Goal: Task Accomplishment & Management: Manage account settings

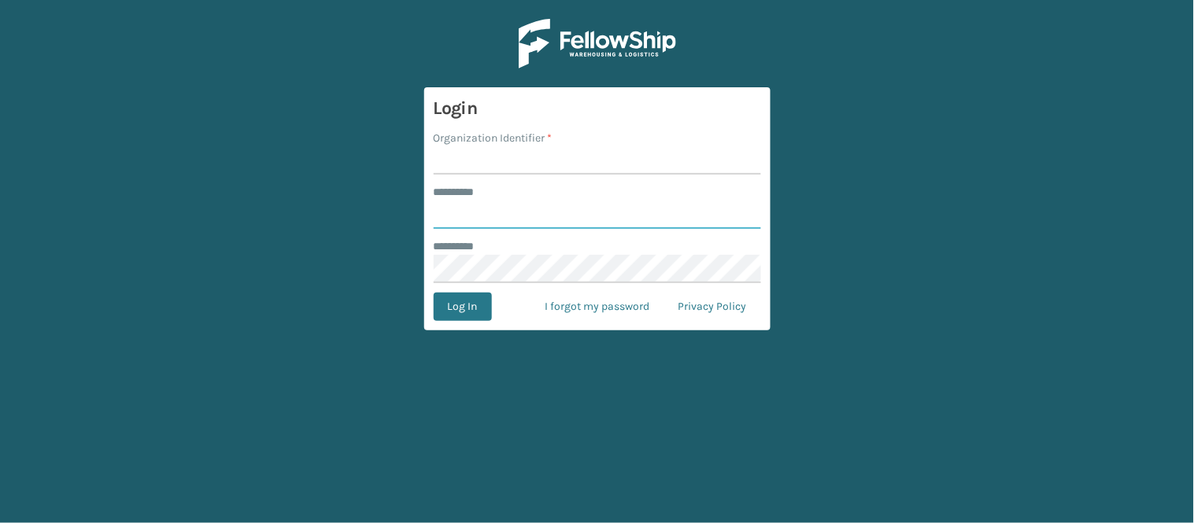
type input "******"
click at [598, 150] on input "Organization Identifier *" at bounding box center [597, 160] width 327 height 28
type input "WindGap"
click at [477, 309] on button "Log In" at bounding box center [463, 307] width 58 height 28
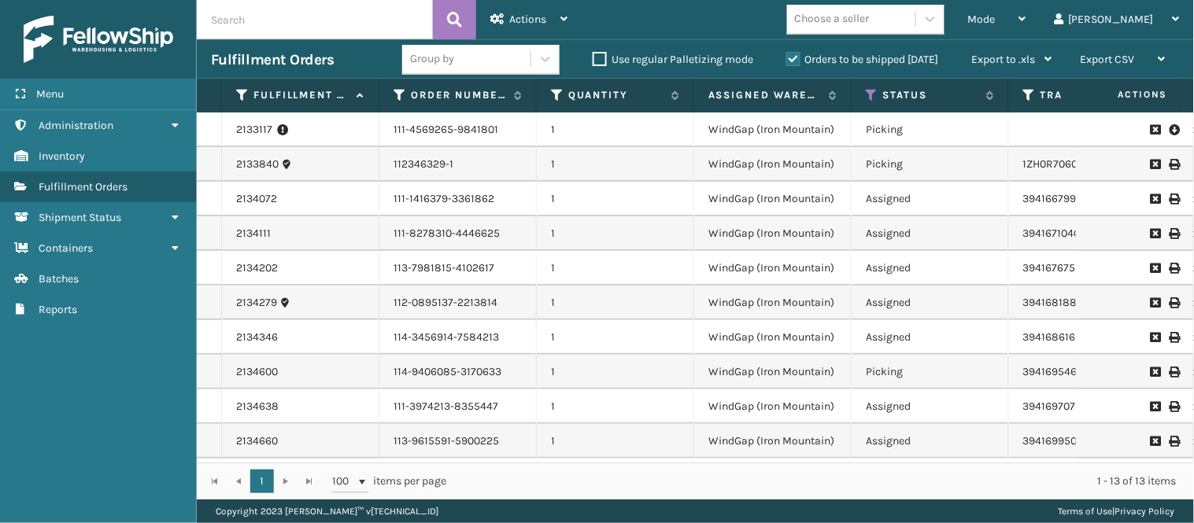
click at [399, 168] on td "112346329-1" at bounding box center [457, 164] width 157 height 35
click at [734, 161] on td "WindGap (Iron Mountain)" at bounding box center [772, 164] width 157 height 35
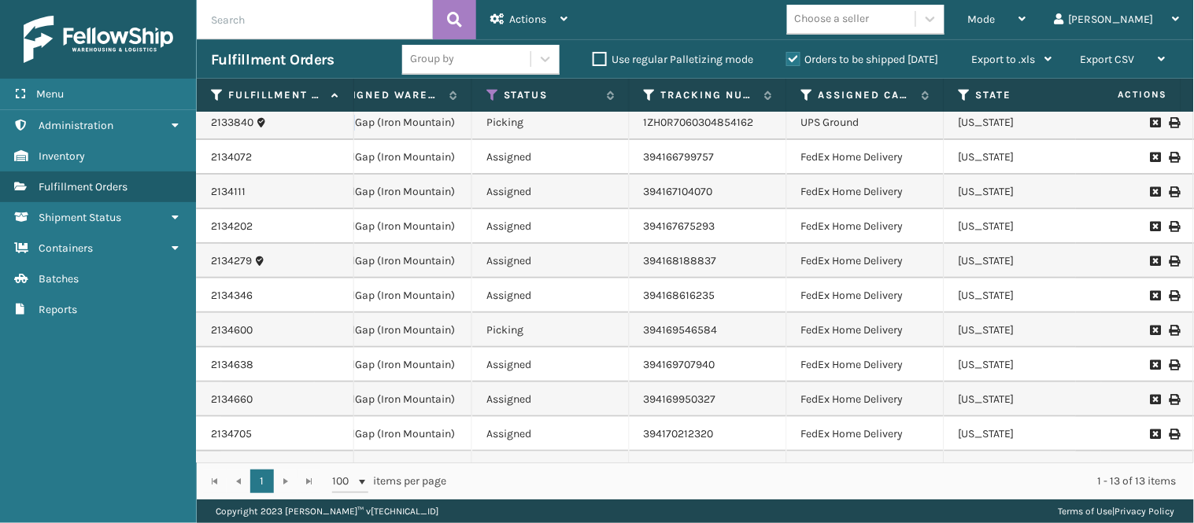
scroll to position [112, 379]
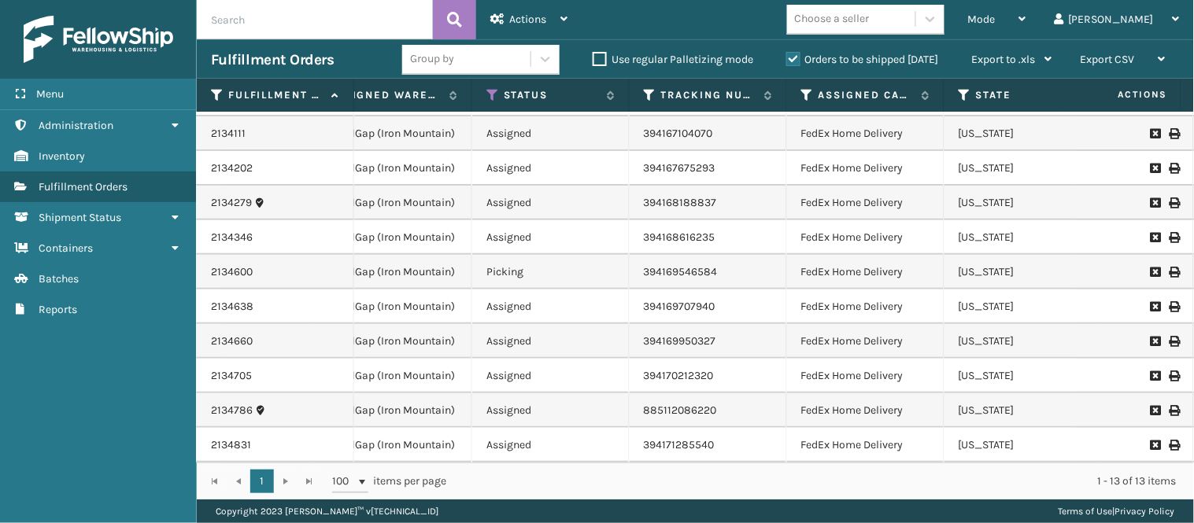
click at [505, 57] on div "Group by" at bounding box center [466, 59] width 128 height 26
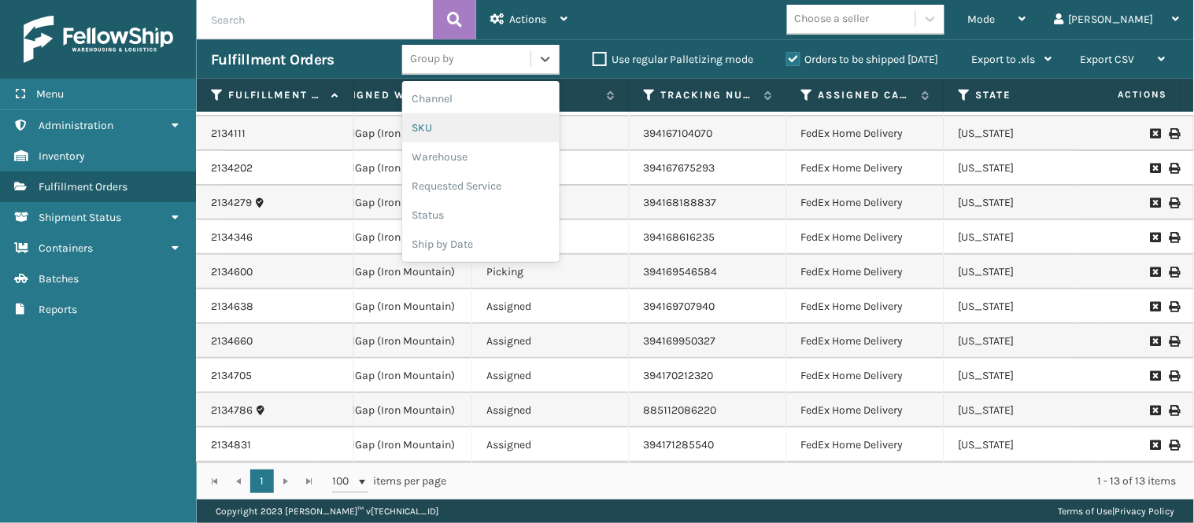
click at [481, 124] on div "SKU" at bounding box center [480, 127] width 157 height 29
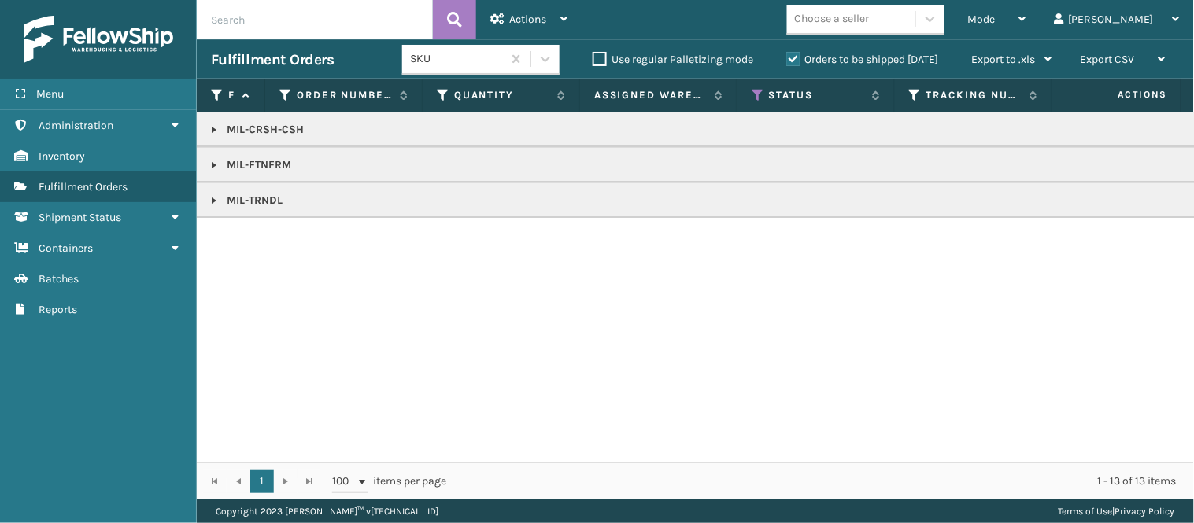
click at [214, 205] on link at bounding box center [214, 200] width 13 height 13
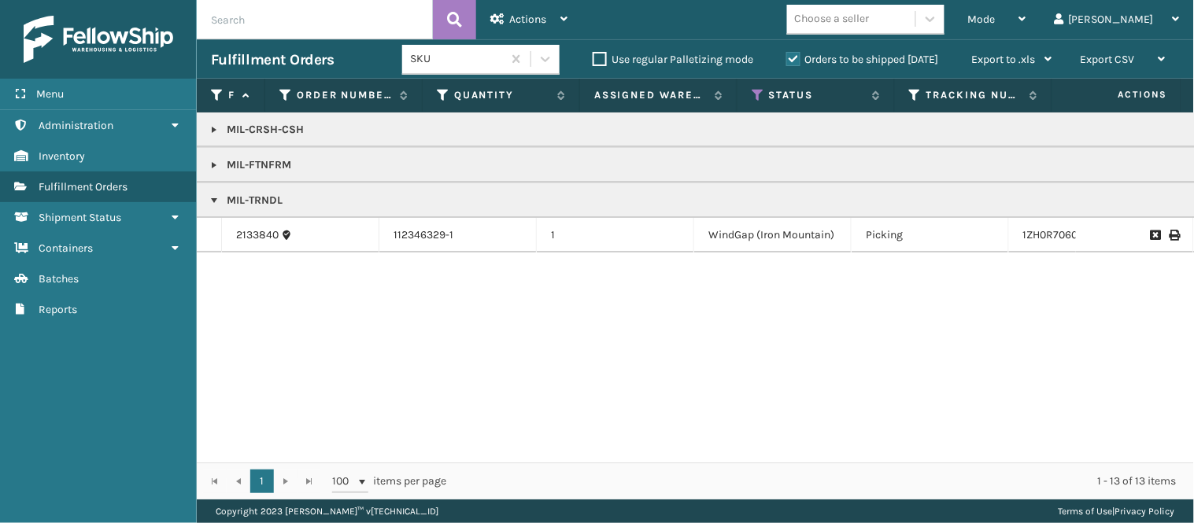
click at [211, 167] on link at bounding box center [214, 165] width 13 height 13
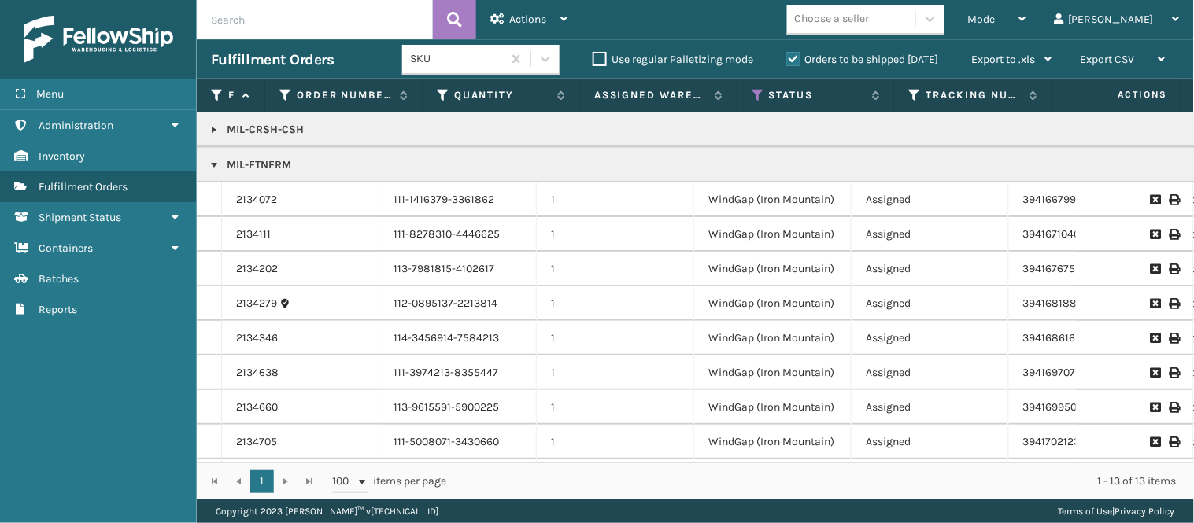
scroll to position [0, 159]
click at [1026, 26] on div "Mode" at bounding box center [997, 19] width 58 height 39
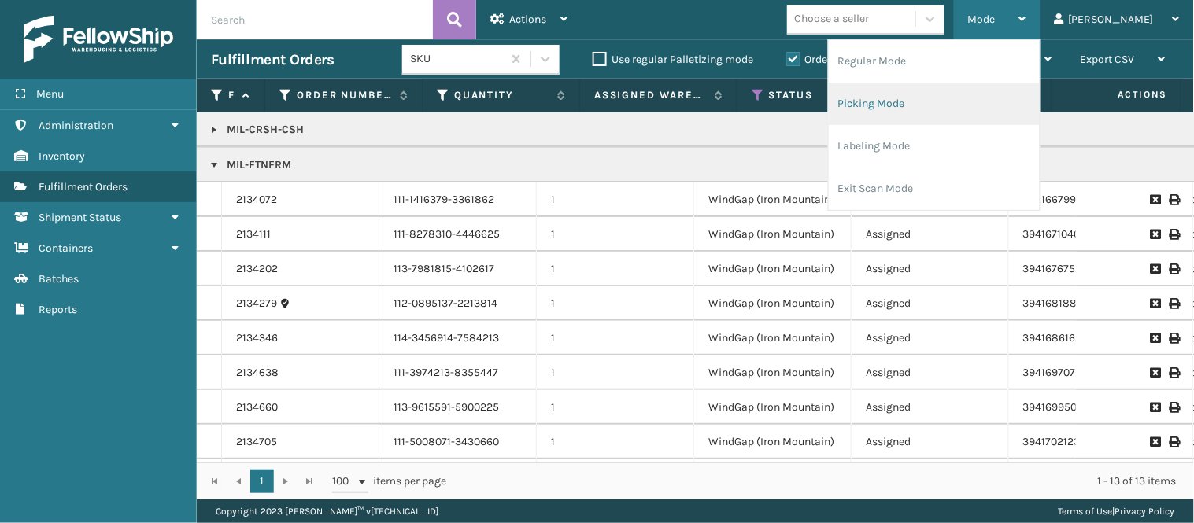
click at [967, 113] on li "Picking Mode" at bounding box center [934, 104] width 211 height 43
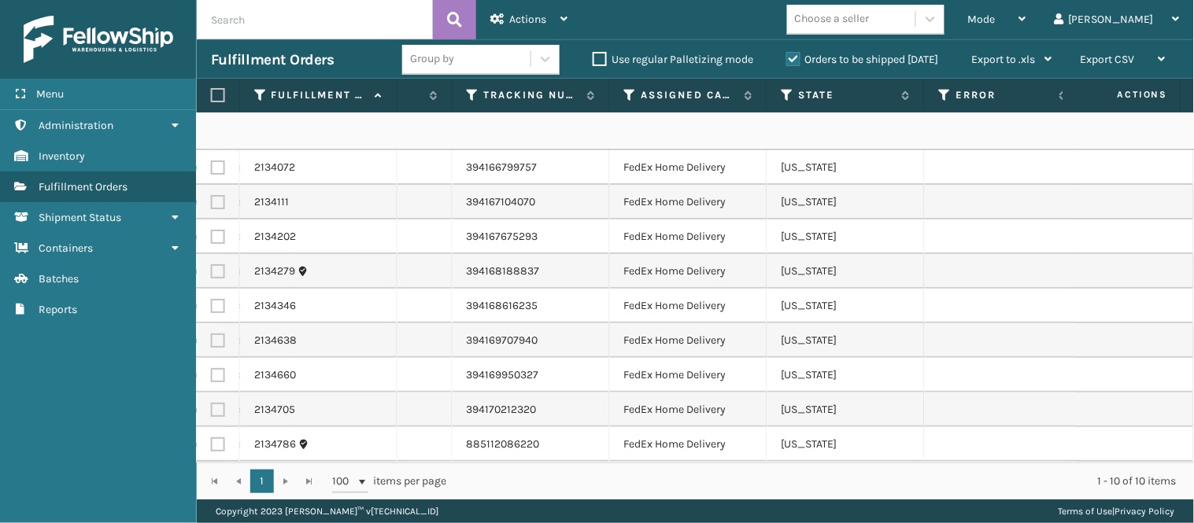
scroll to position [46, 625]
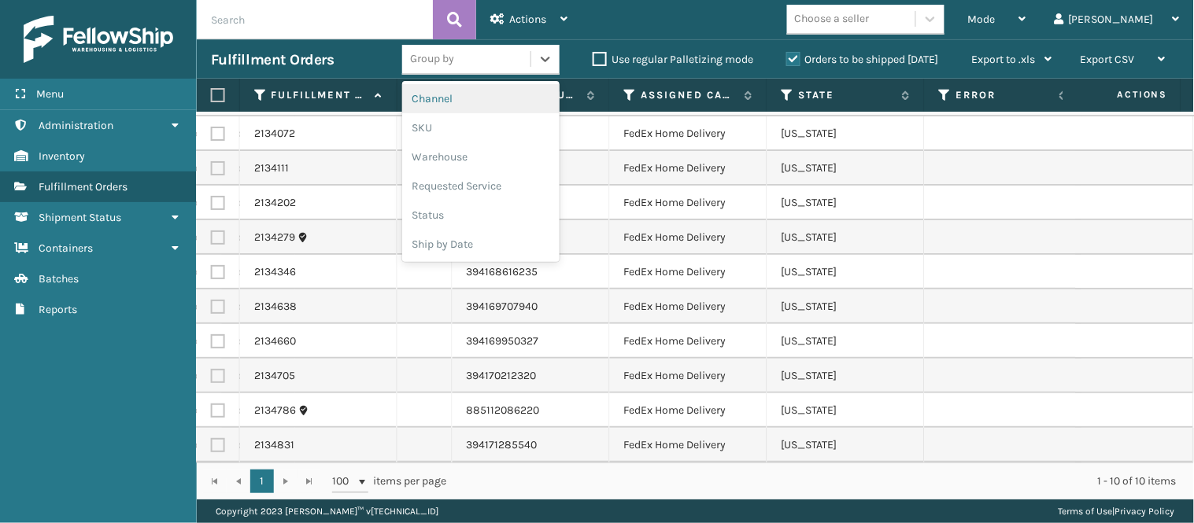
click at [509, 63] on div "Group by" at bounding box center [466, 59] width 128 height 26
click at [120, 187] on span "Fulfillment Orders" at bounding box center [83, 186] width 89 height 13
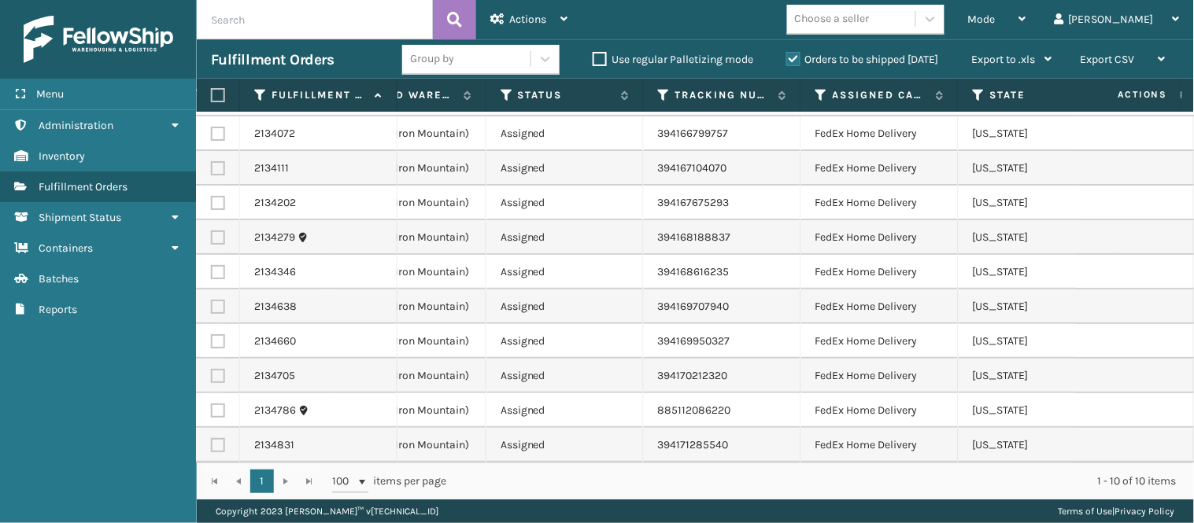
scroll to position [46, 391]
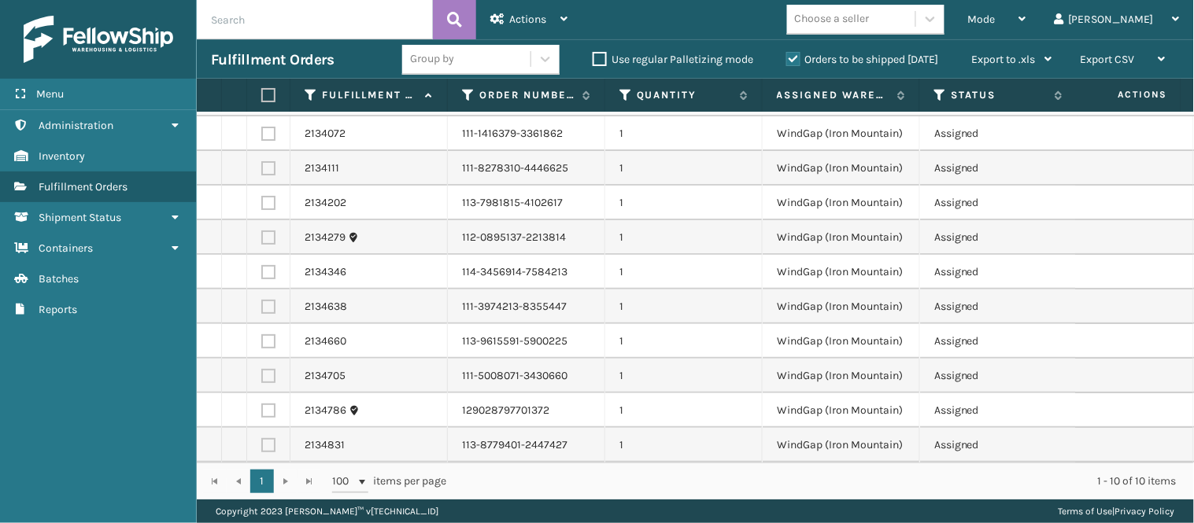
click at [498, 56] on div "Group by" at bounding box center [466, 59] width 128 height 26
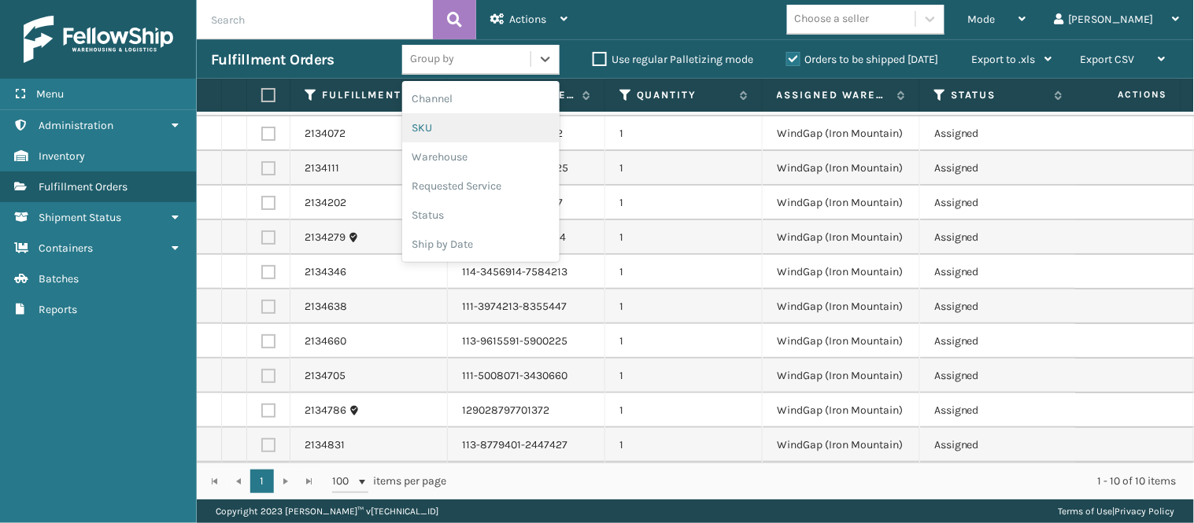
click at [501, 131] on div "SKU" at bounding box center [480, 127] width 157 height 29
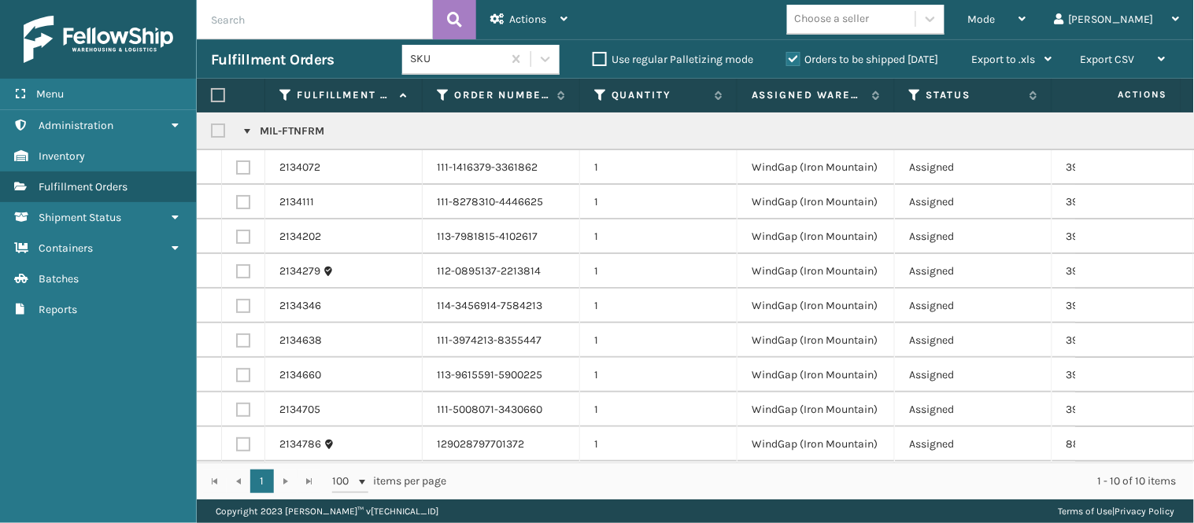
click at [220, 128] on label at bounding box center [220, 130] width 19 height 13
click at [212, 128] on input "checkbox" at bounding box center [211, 127] width 1 height 10
checkbox input "true"
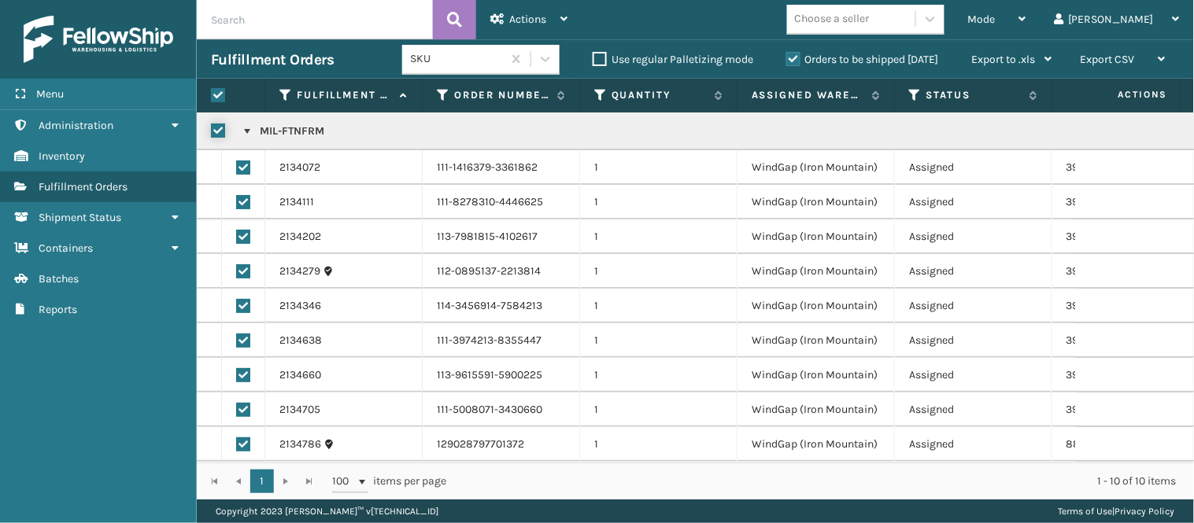
checkbox input "true"
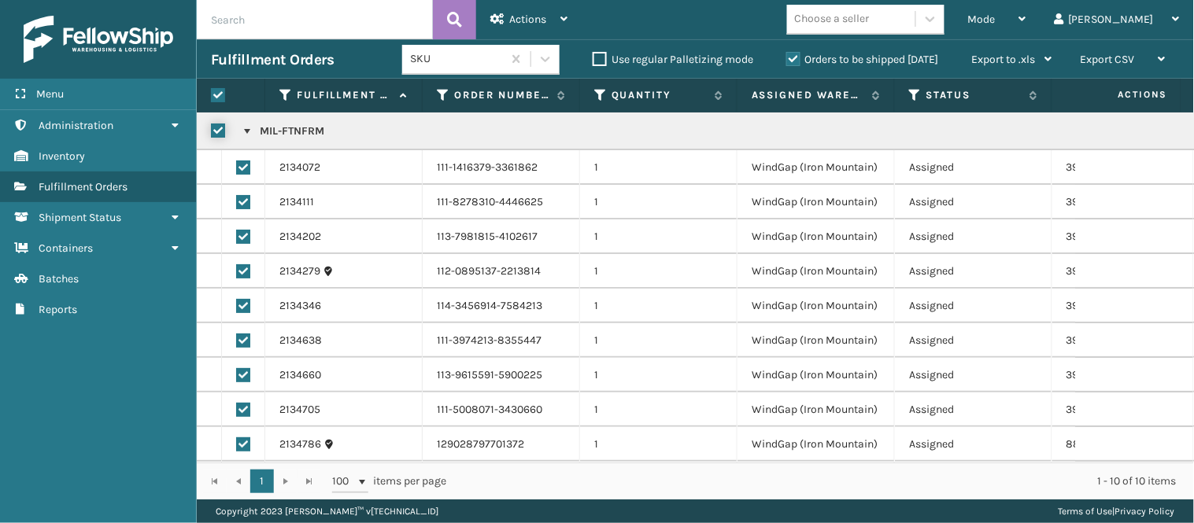
checkbox input "true"
click at [221, 128] on label at bounding box center [220, 130] width 19 height 13
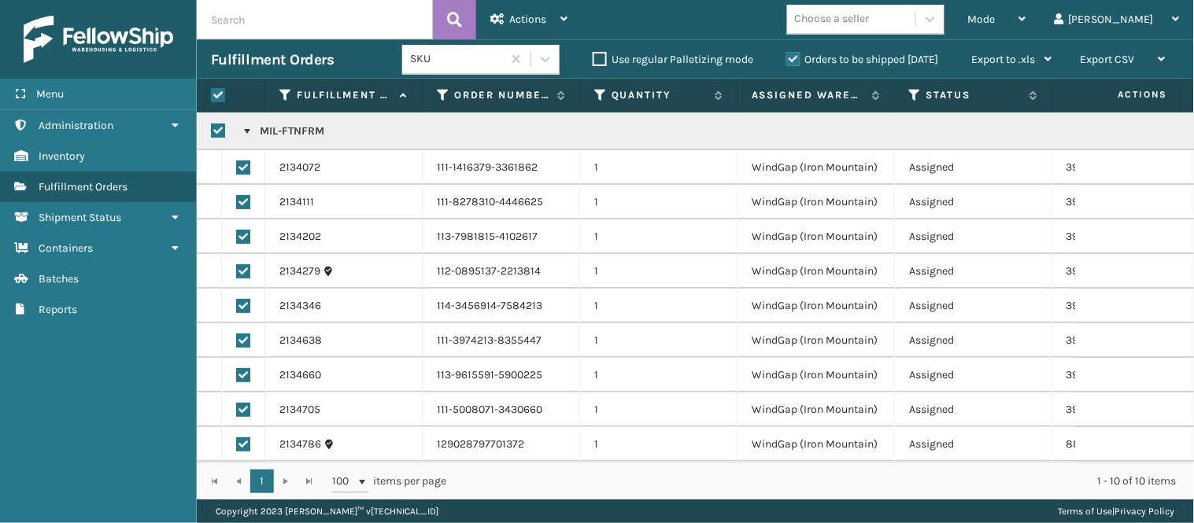
click at [212, 128] on input "checkbox" at bounding box center [211, 127] width 1 height 10
checkbox input "false"
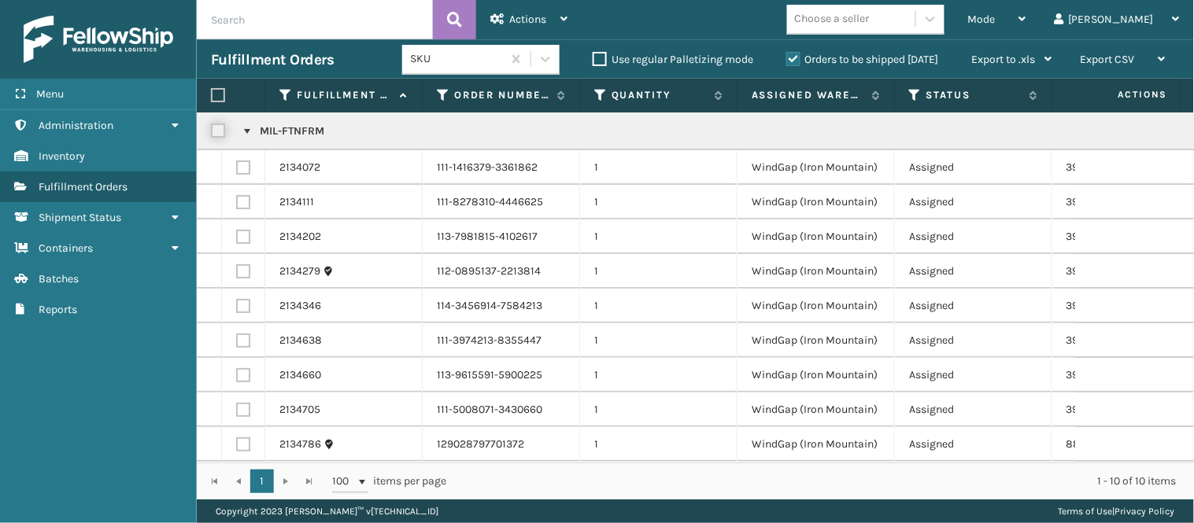
checkbox input "false"
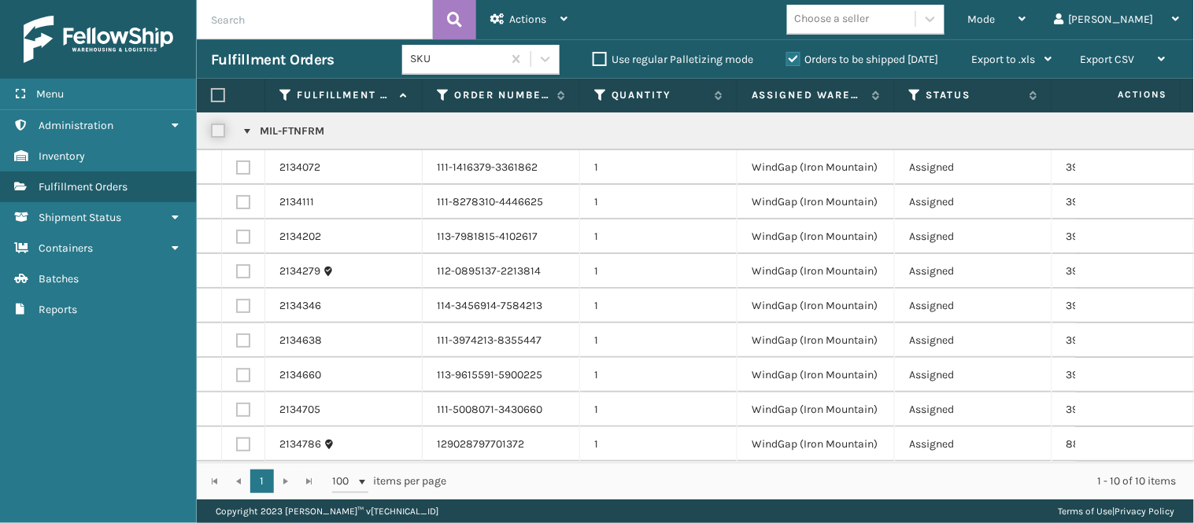
checkbox input "false"
click at [246, 131] on link at bounding box center [247, 131] width 13 height 13
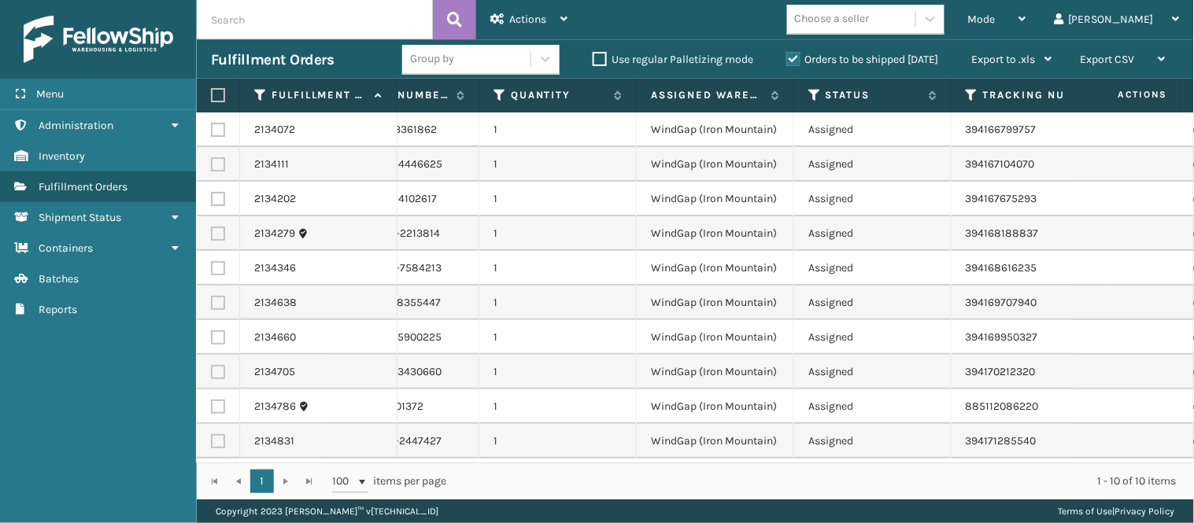
scroll to position [0, 170]
